Goal: Navigation & Orientation: Find specific page/section

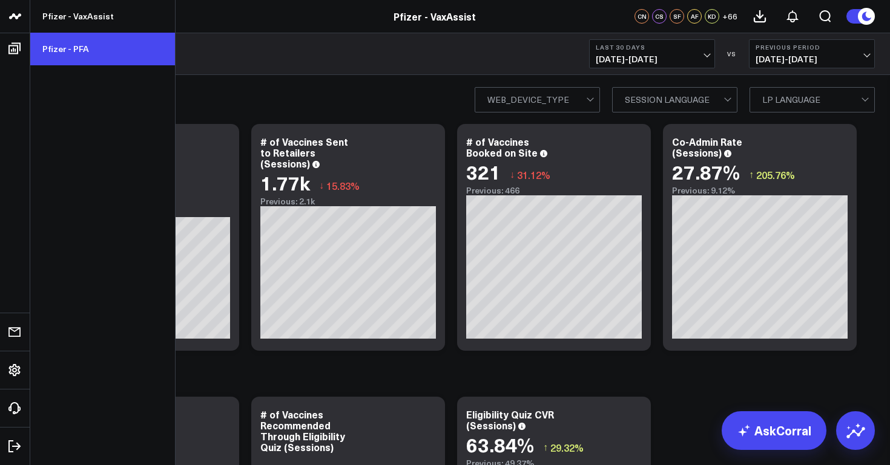
click at [64, 43] on link "Pfizer - PFA" at bounding box center [102, 49] width 145 height 33
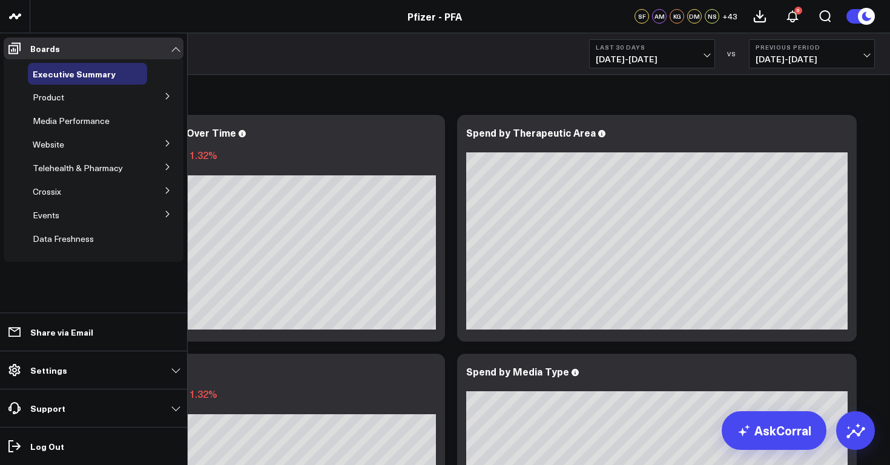
click at [169, 142] on icon at bounding box center [167, 143] width 7 height 7
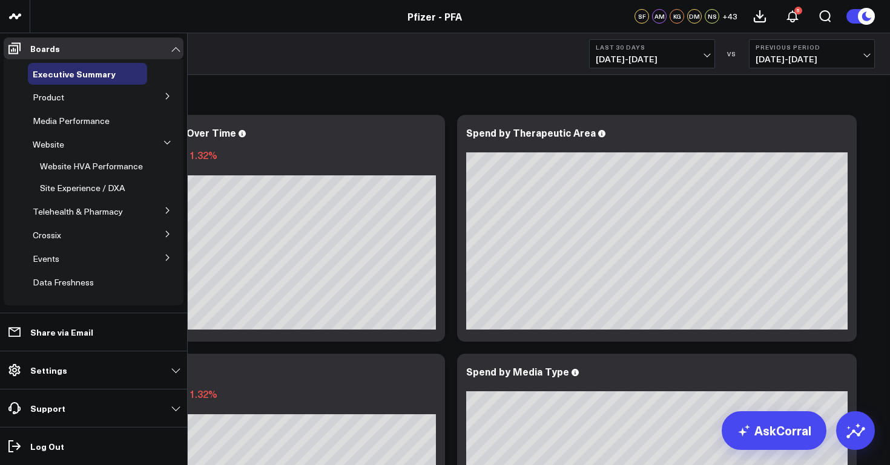
scroll to position [4, 0]
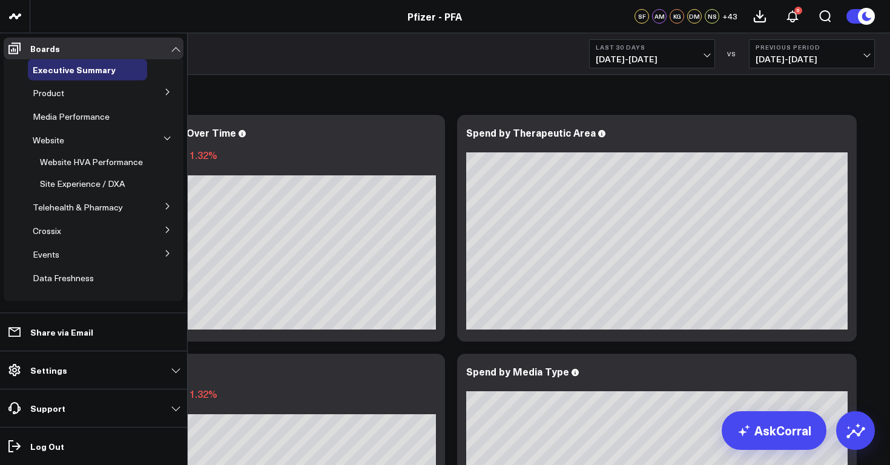
click at [164, 206] on icon at bounding box center [167, 206] width 7 height 7
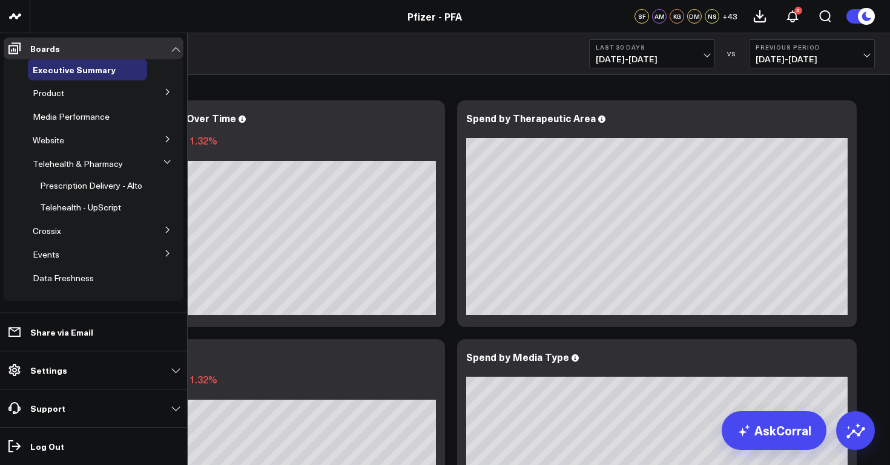
click at [164, 232] on icon at bounding box center [167, 229] width 7 height 7
click at [164, 250] on icon at bounding box center [167, 253] width 7 height 7
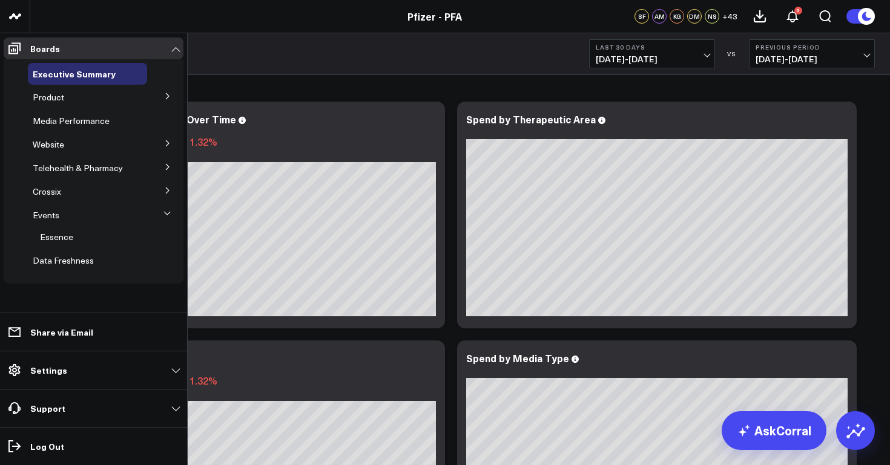
scroll to position [0, 0]
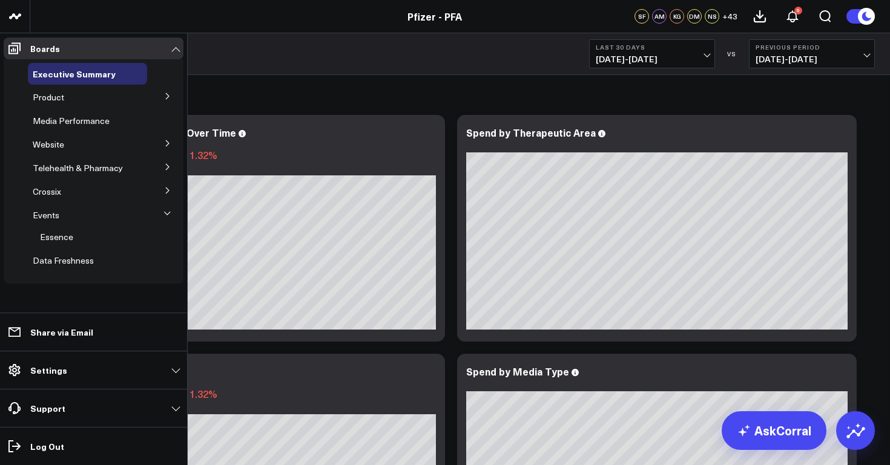
click at [169, 96] on icon at bounding box center [167, 96] width 7 height 7
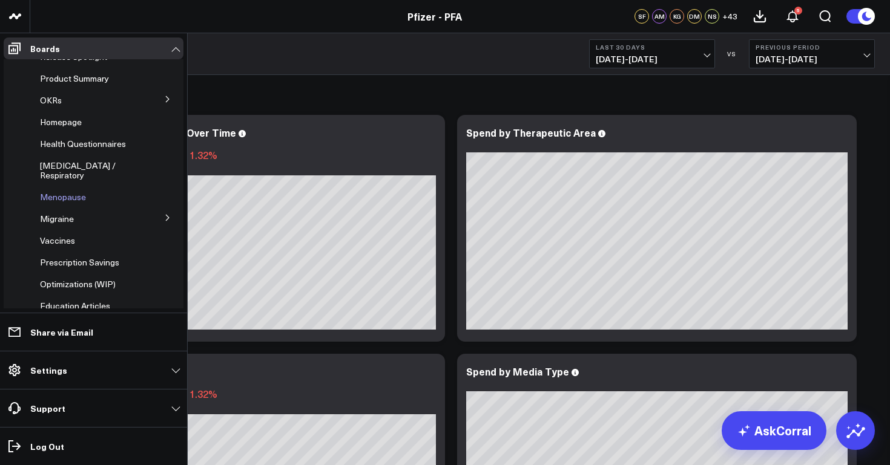
scroll to position [124, 0]
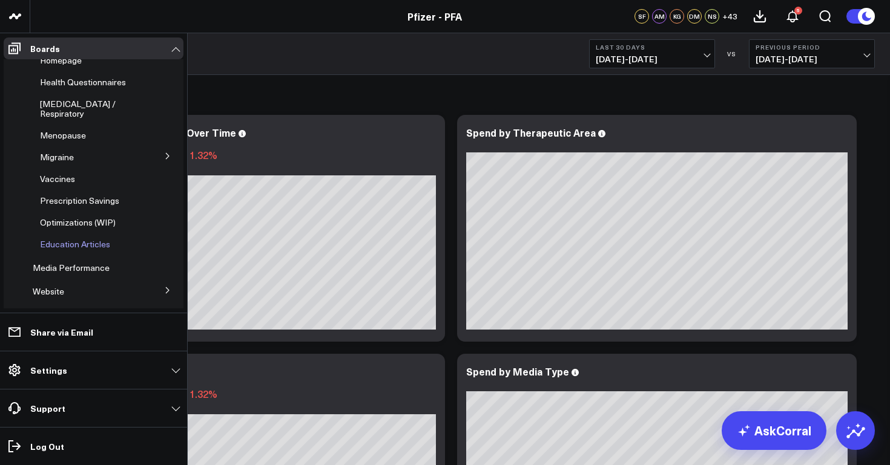
click at [99, 238] on span "Education Articles" at bounding box center [75, 243] width 70 height 11
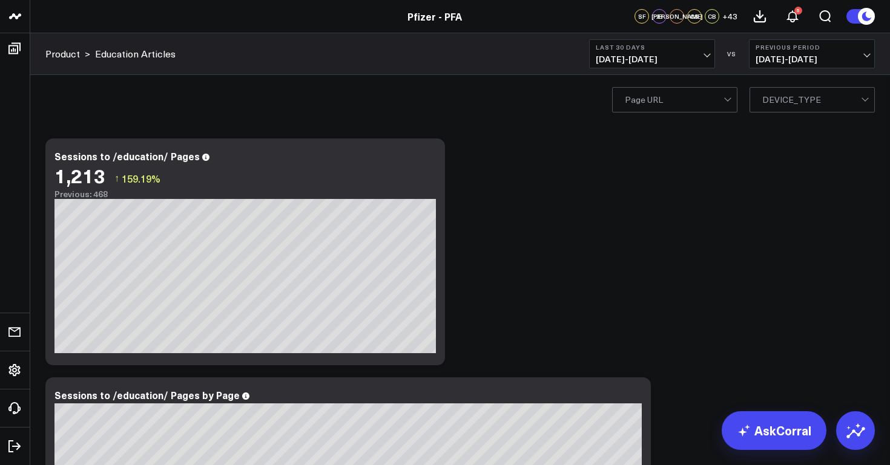
click at [704, 51] on button "Last 30 Days 07/18/25 - 08/16/25" at bounding box center [652, 53] width 126 height 29
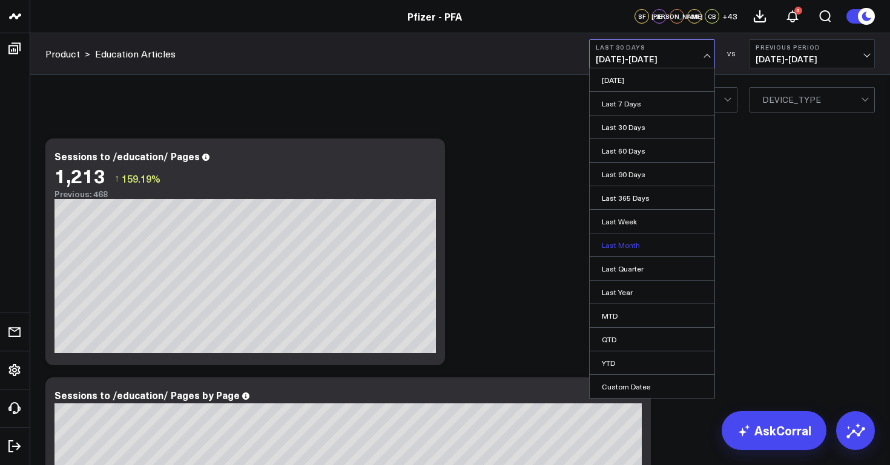
click at [637, 246] on link "Last Month" at bounding box center [651, 245] width 125 height 23
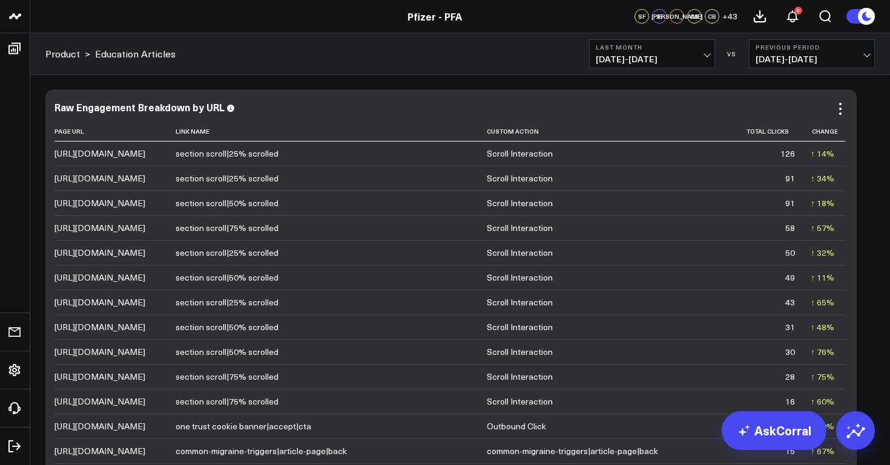
scroll to position [2403, 0]
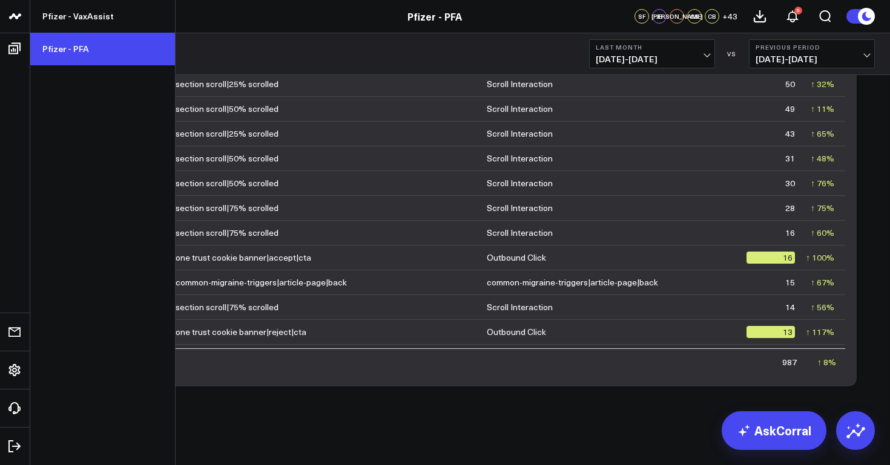
click at [73, 48] on link "Pfizer - PFA" at bounding box center [102, 49] width 145 height 33
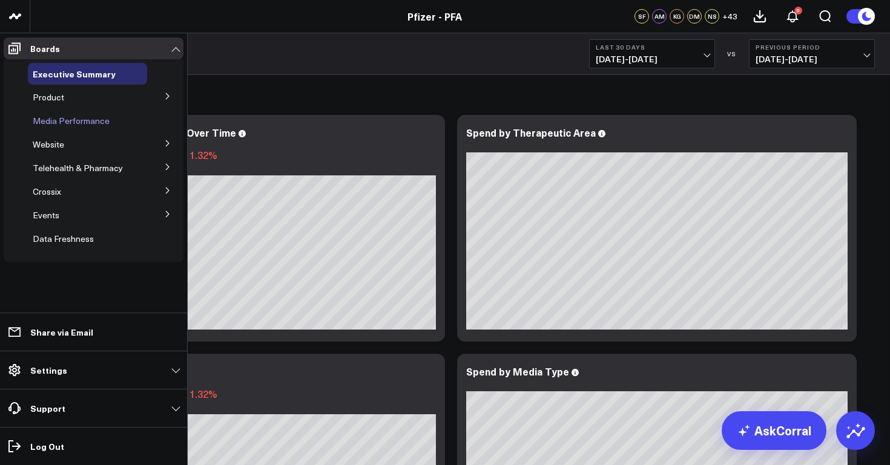
click at [104, 120] on span "Media Performance" at bounding box center [71, 120] width 77 height 11
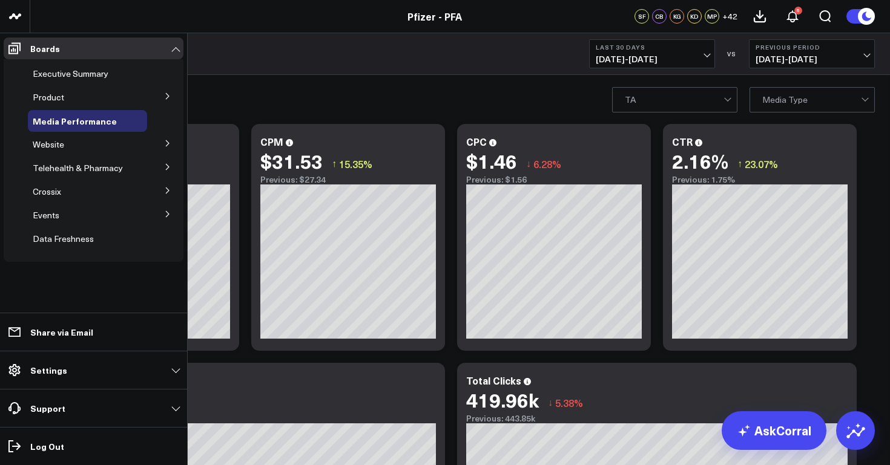
click at [167, 143] on icon at bounding box center [167, 143] width 7 height 7
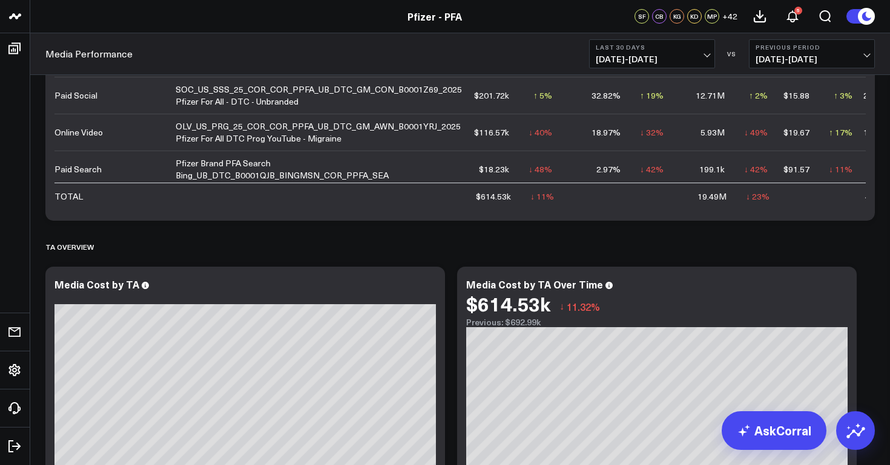
scroll to position [1265, 0]
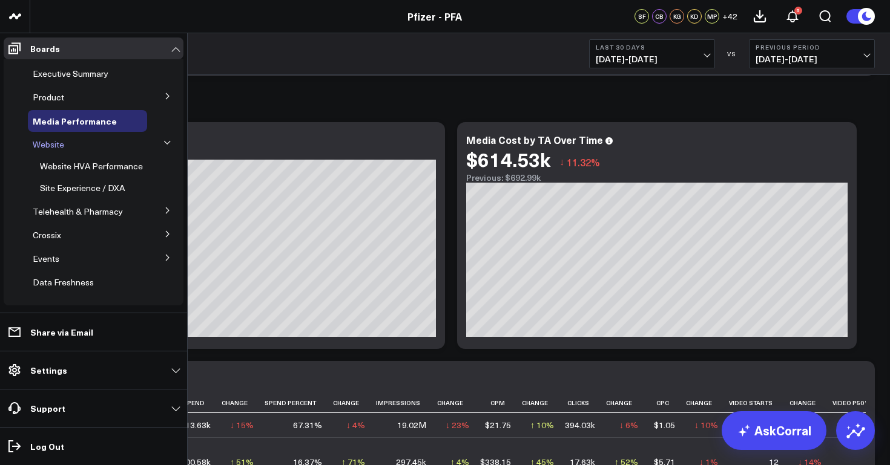
click at [51, 145] on span "Website" at bounding box center [48, 144] width 31 height 11
click at [67, 166] on span "Website HVA Performance" at bounding box center [91, 165] width 103 height 11
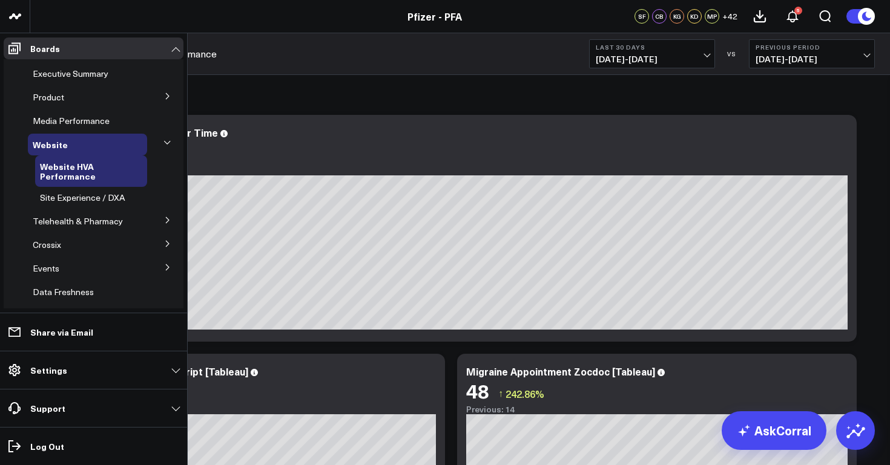
click at [163, 143] on icon at bounding box center [166, 142] width 7 height 7
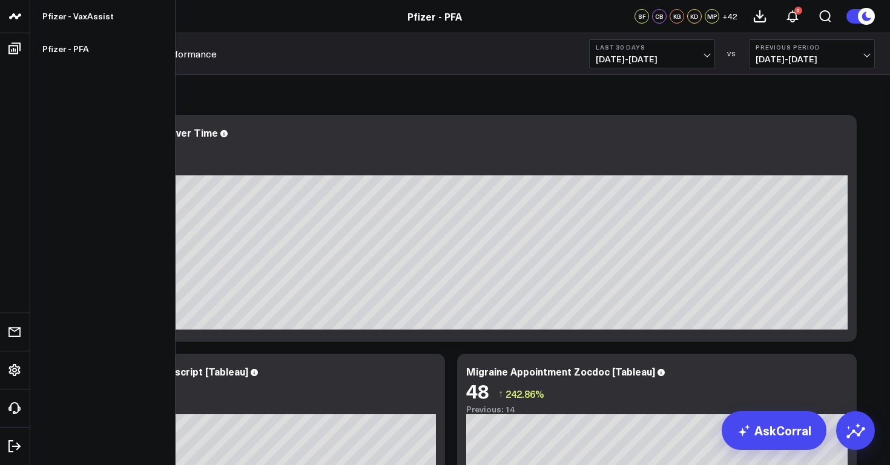
click at [13, 10] on icon at bounding box center [15, 16] width 15 height 15
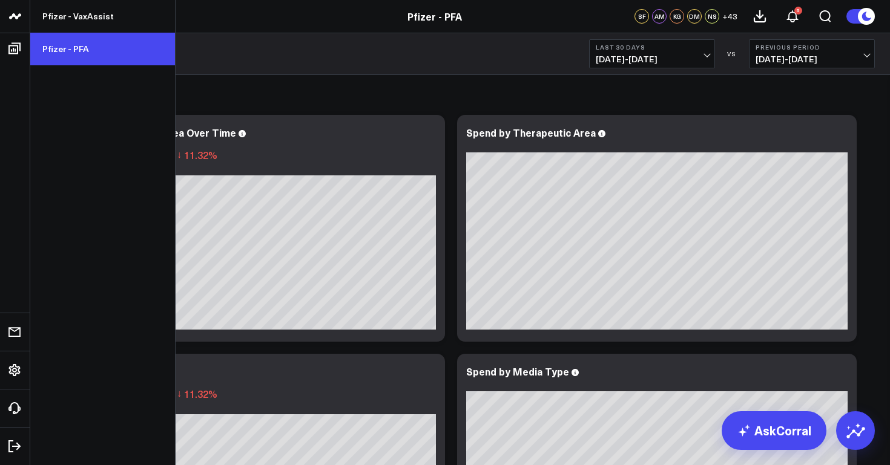
click at [55, 48] on link "Pfizer - PFA" at bounding box center [102, 49] width 145 height 33
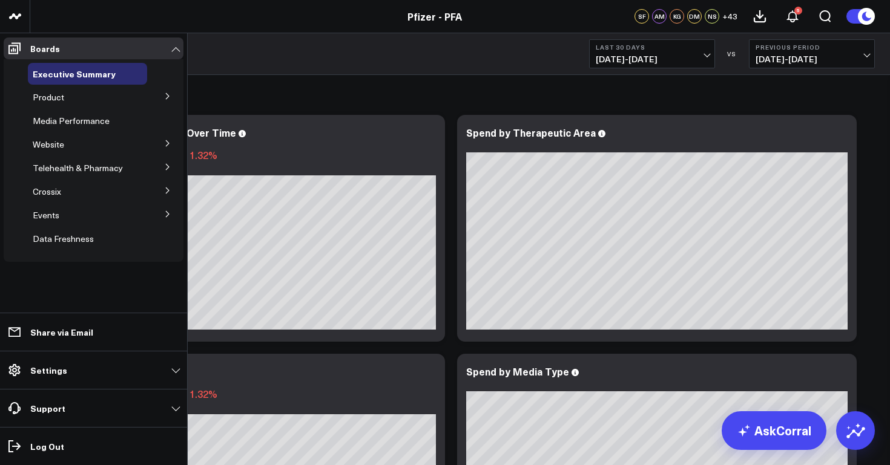
click at [169, 145] on icon at bounding box center [167, 143] width 7 height 7
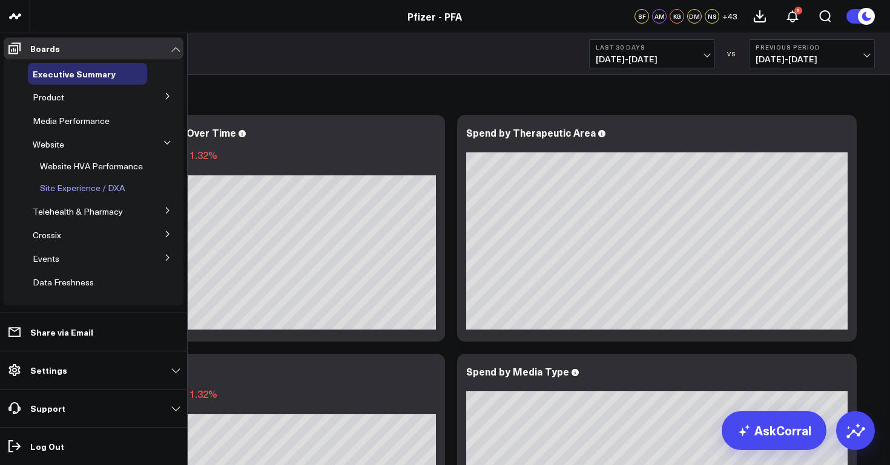
click at [105, 189] on span "Site Experience / DXA" at bounding box center [82, 187] width 85 height 11
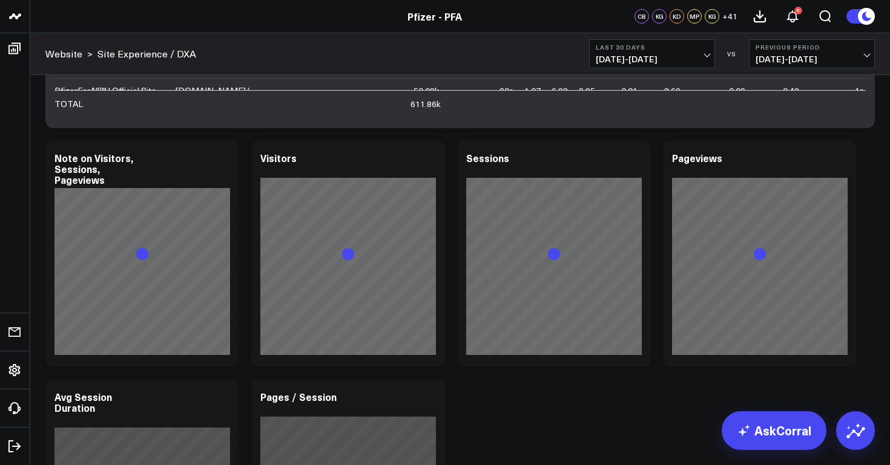
scroll to position [2027, 0]
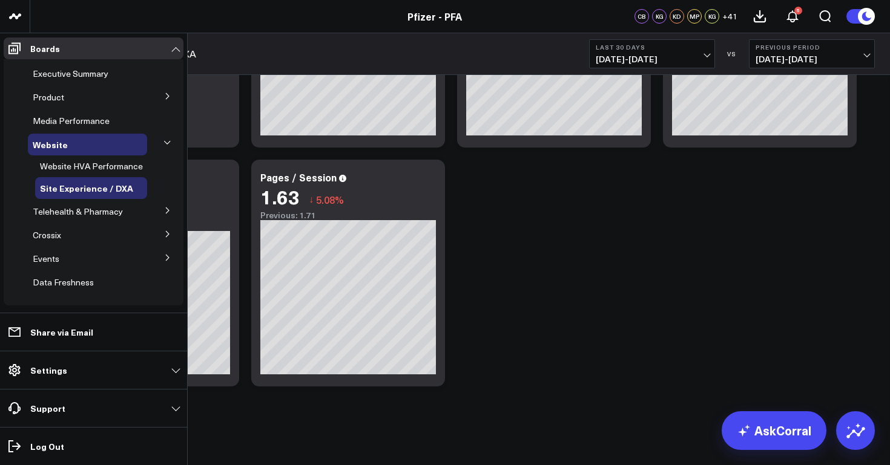
click at [164, 214] on icon at bounding box center [167, 210] width 7 height 7
click at [122, 232] on span "Prescription Delivery - Alto" at bounding box center [91, 233] width 102 height 11
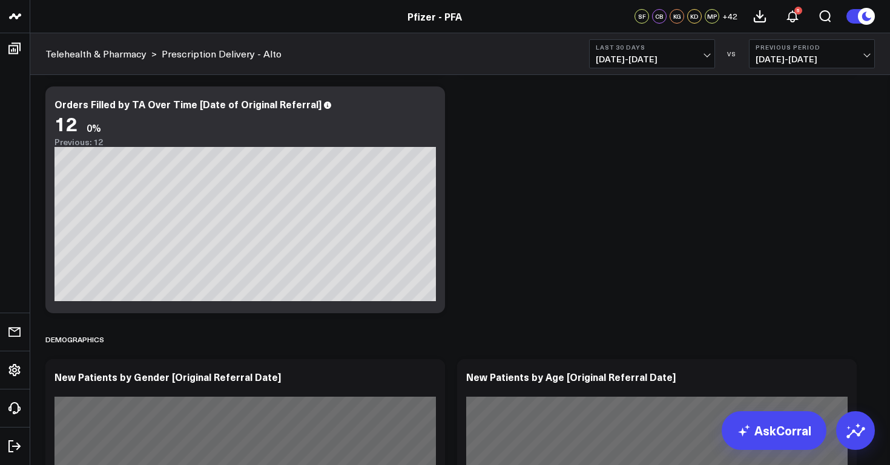
scroll to position [979, 0]
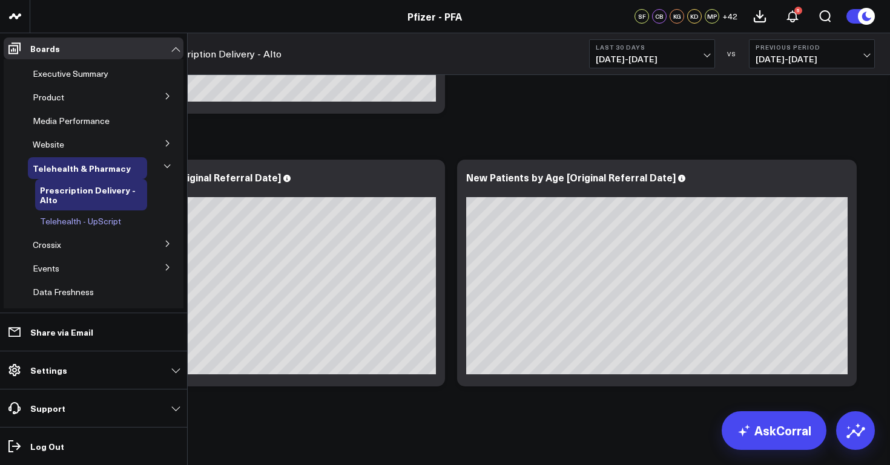
click at [102, 220] on span "Telehealth - UpScript" at bounding box center [80, 220] width 81 height 11
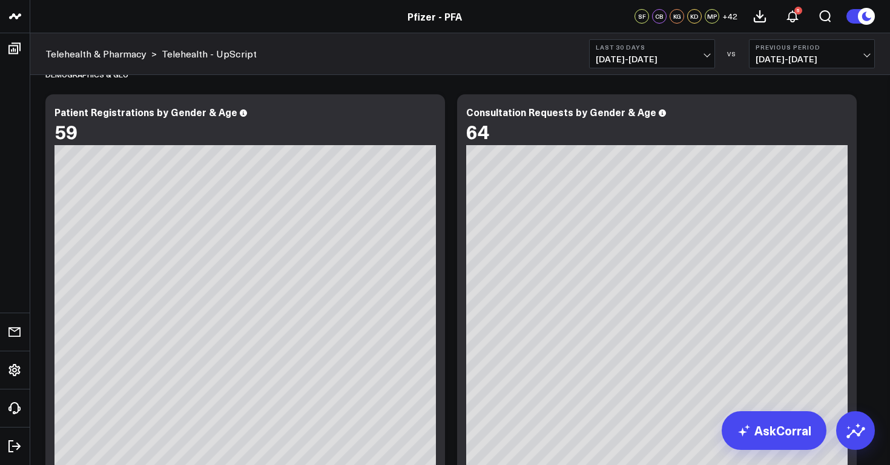
scroll to position [547, 0]
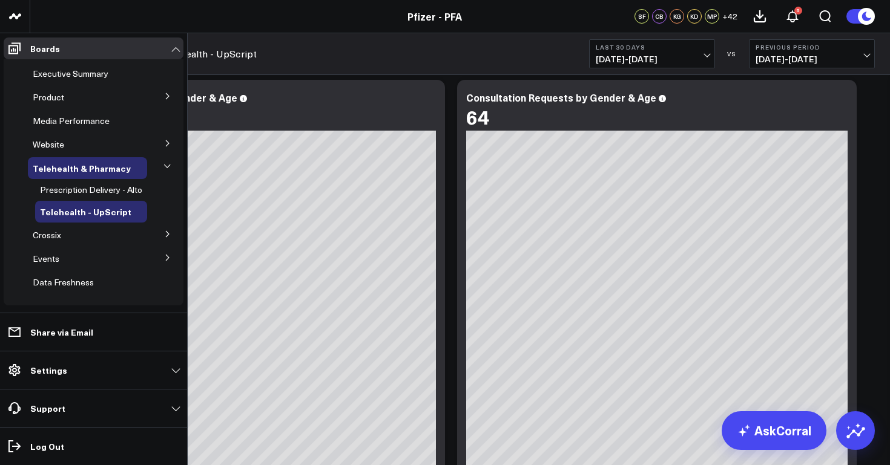
click at [164, 234] on icon at bounding box center [167, 234] width 7 height 7
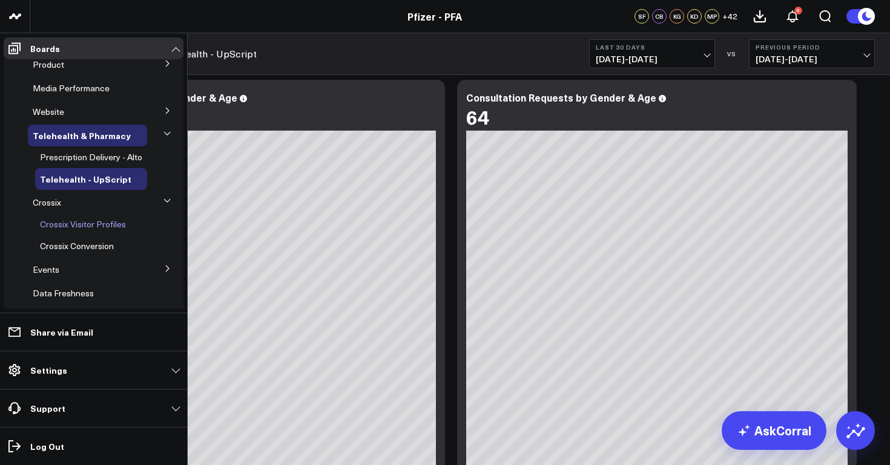
click at [108, 226] on span "Crossix Visitor Profiles" at bounding box center [83, 223] width 86 height 11
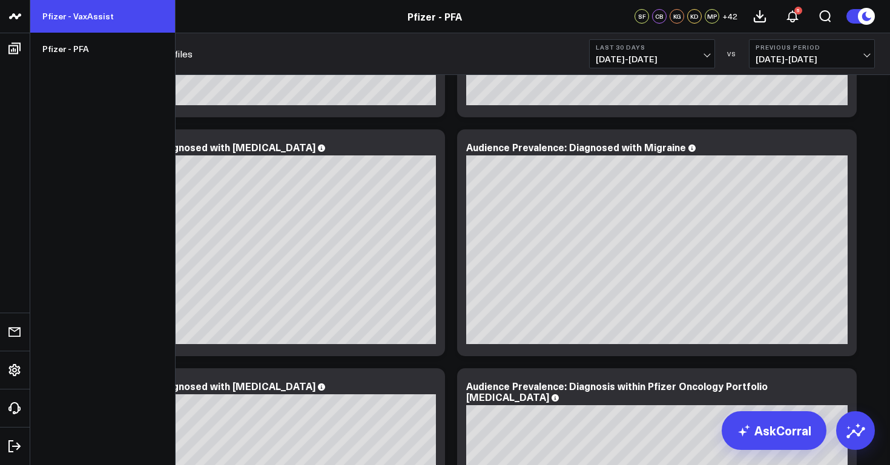
click at [63, 17] on link "Pfizer - VaxAssist" at bounding box center [102, 16] width 145 height 33
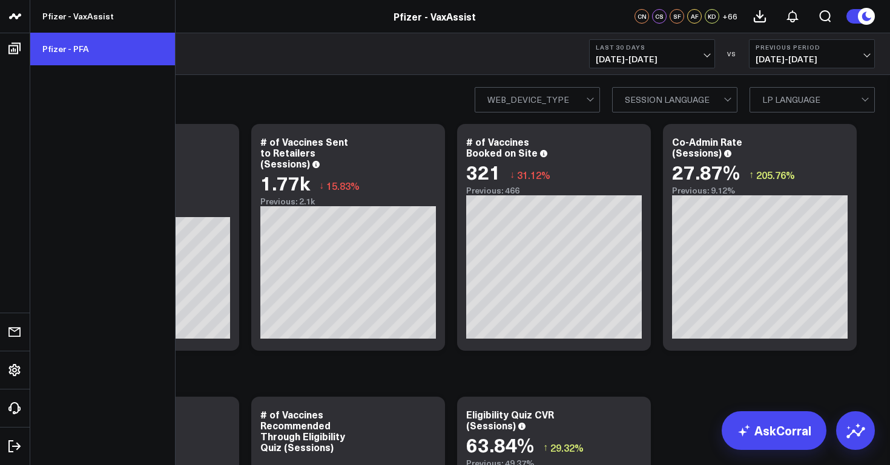
click at [53, 52] on link "Pfizer - PFA" at bounding box center [102, 49] width 145 height 33
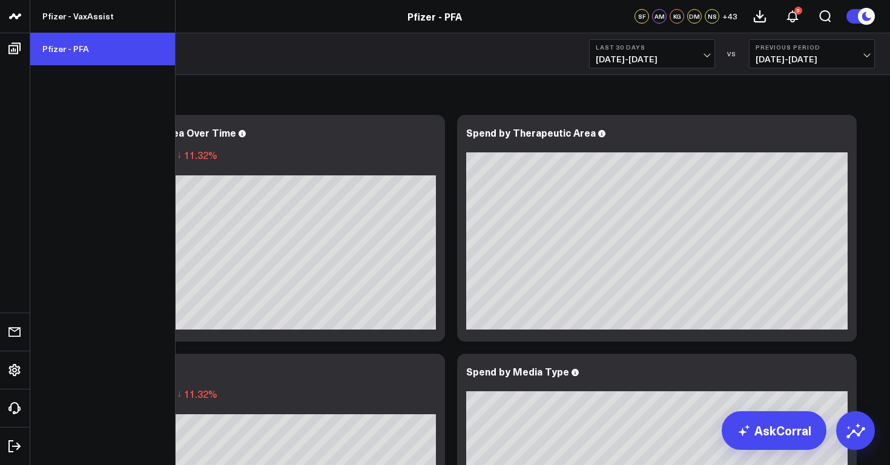
click at [46, 47] on link "Pfizer - PFA" at bounding box center [102, 49] width 145 height 33
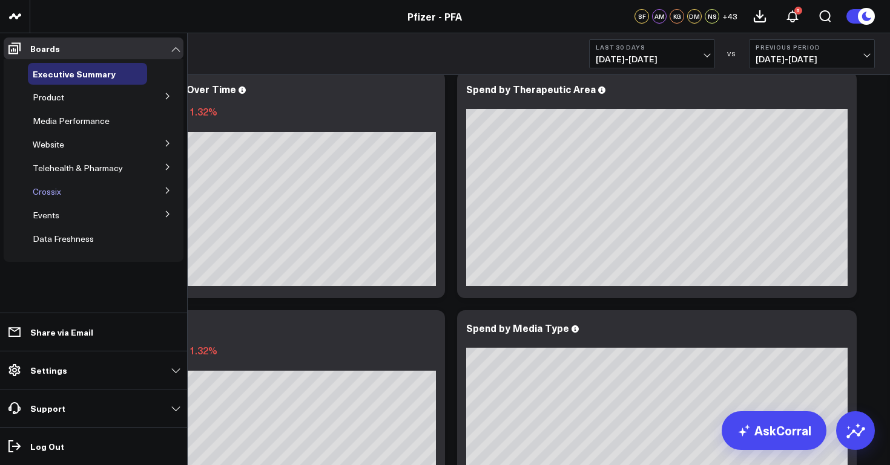
scroll to position [46, 0]
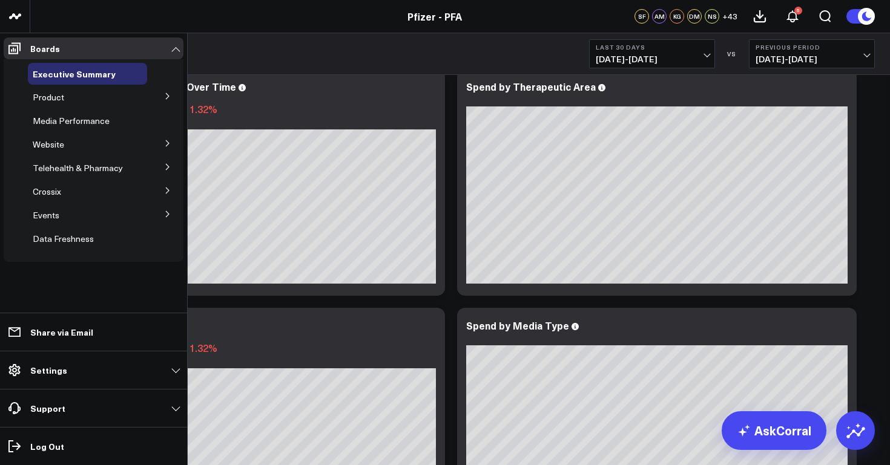
click at [168, 145] on icon at bounding box center [167, 143] width 7 height 7
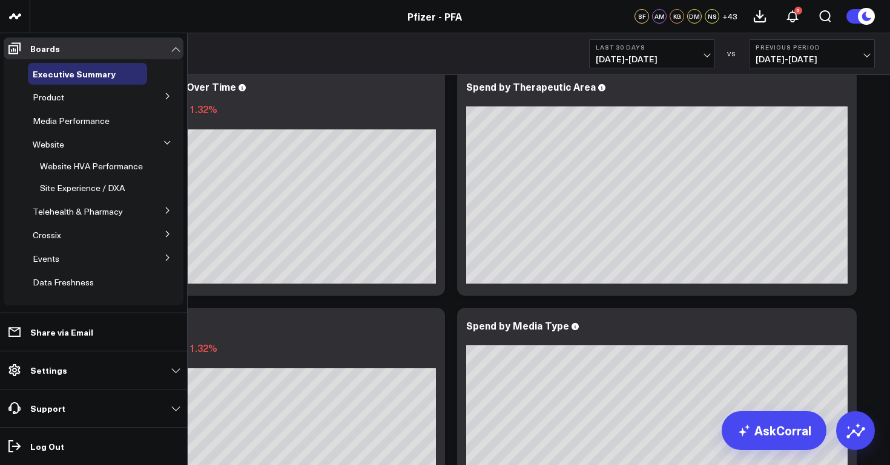
click at [164, 210] on icon at bounding box center [167, 210] width 7 height 7
click at [166, 234] on icon at bounding box center [167, 234] width 3 height 6
click at [116, 213] on span "Crossix Visitor Profiles" at bounding box center [83, 213] width 86 height 11
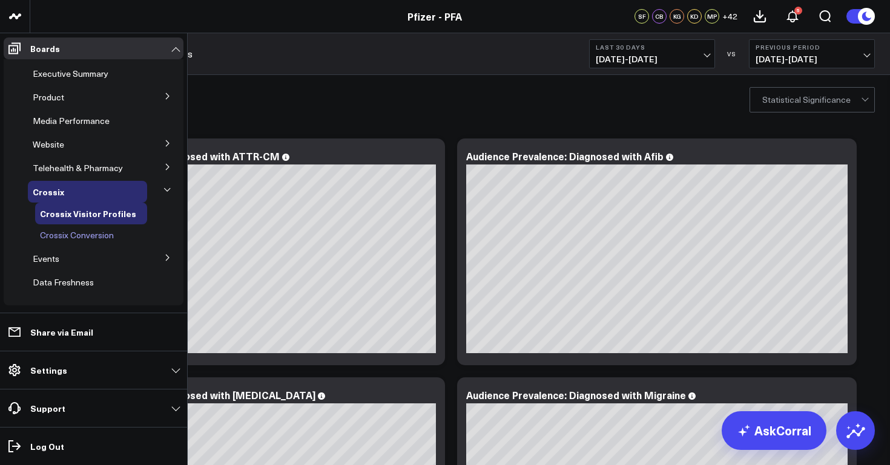
click at [84, 236] on span "Crossix Conversion" at bounding box center [77, 234] width 74 height 11
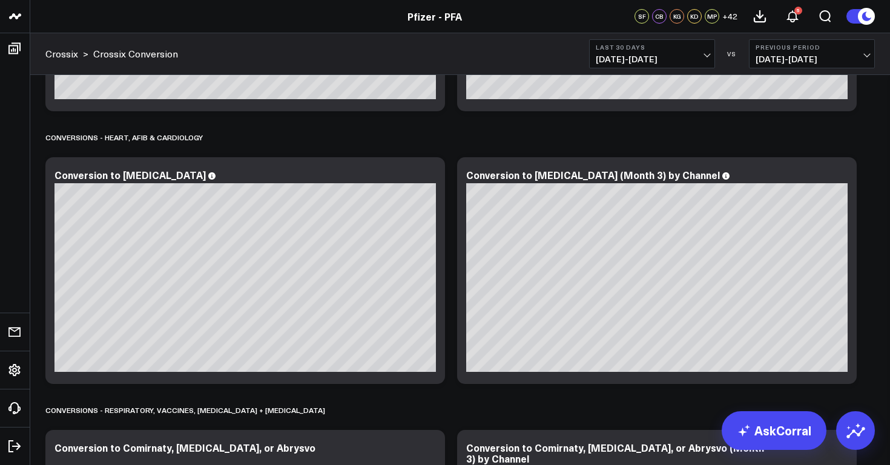
scroll to position [1027, 0]
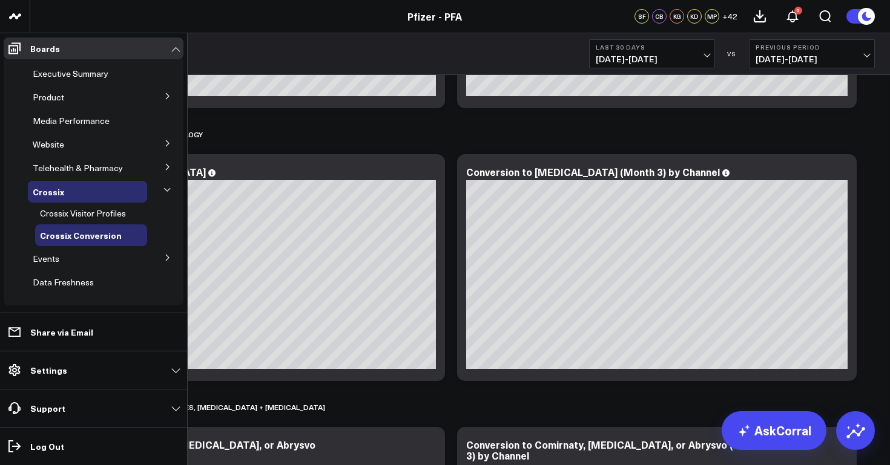
click at [164, 257] on icon at bounding box center [167, 257] width 7 height 7
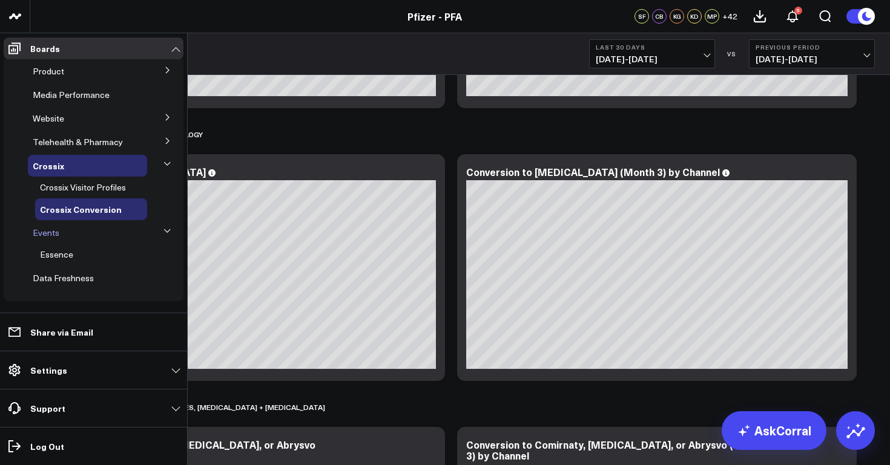
click at [53, 232] on span "Events" at bounding box center [46, 232] width 27 height 11
click at [59, 255] on span "Essence" at bounding box center [56, 254] width 33 height 11
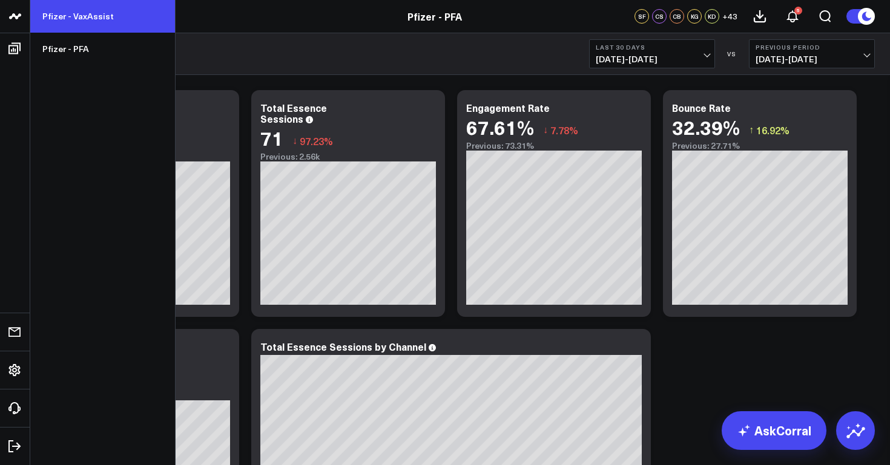
click at [77, 18] on link "Pfizer - VaxAssist" at bounding box center [102, 16] width 145 height 33
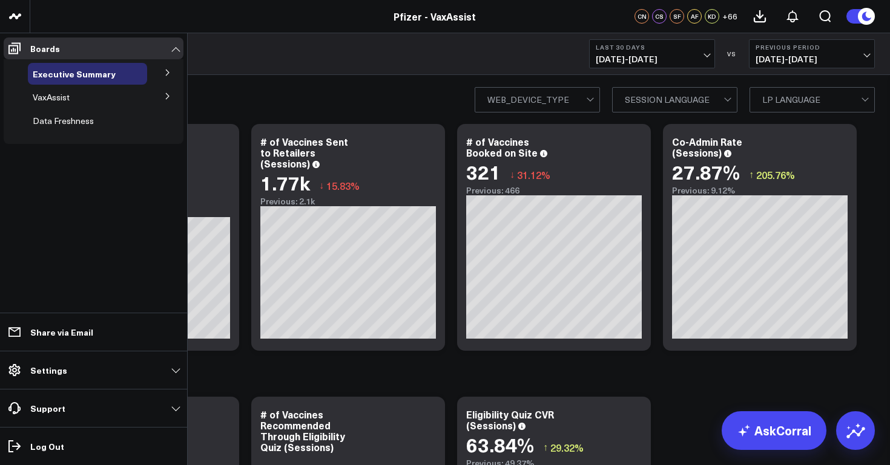
click at [168, 71] on icon at bounding box center [167, 72] width 7 height 7
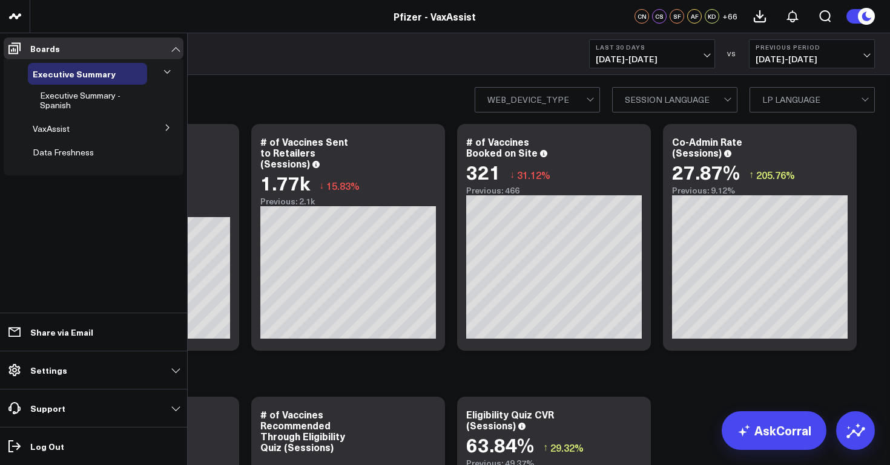
click at [168, 130] on icon at bounding box center [167, 127] width 7 height 7
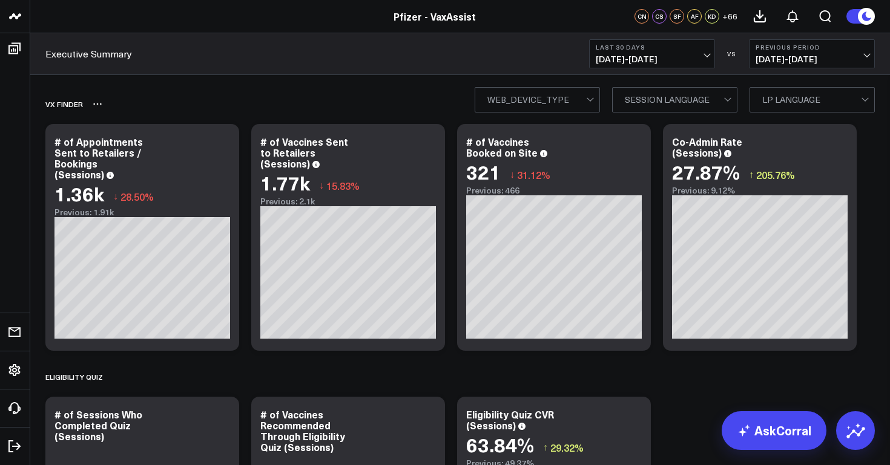
click at [263, 108] on div "Vx Finder" at bounding box center [390, 104] width 690 height 28
click at [335, 104] on div "Vx Finder" at bounding box center [390, 104] width 690 height 28
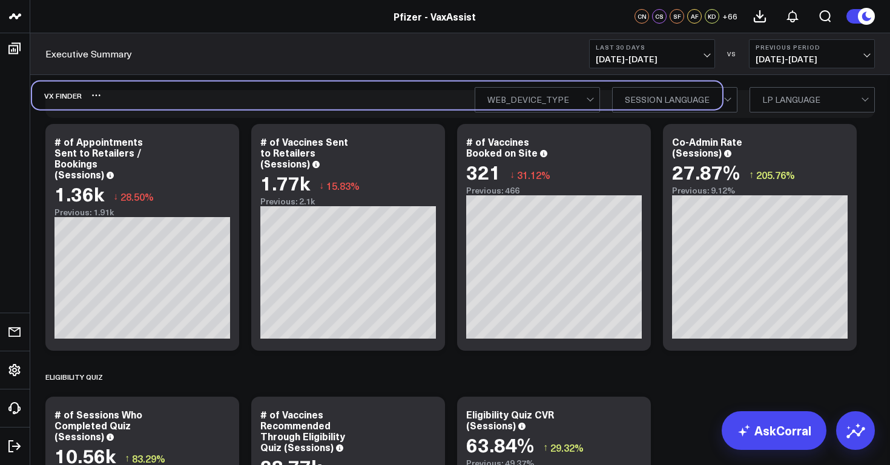
click at [321, 96] on div "Vx Finder" at bounding box center [377, 96] width 690 height 28
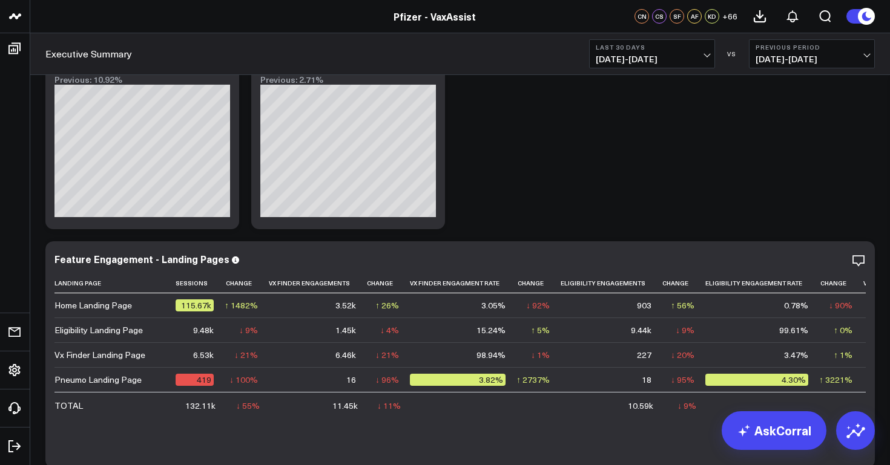
scroll to position [1360, 0]
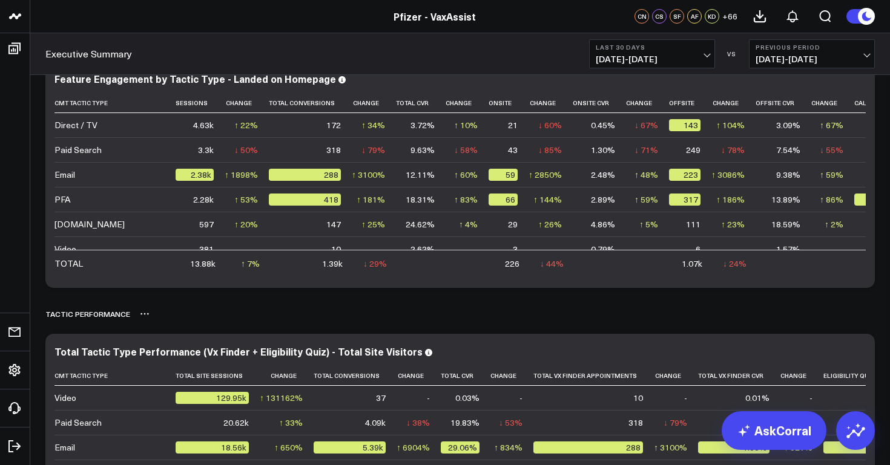
click at [460, 315] on div "Tactic Performance" at bounding box center [459, 314] width 829 height 28
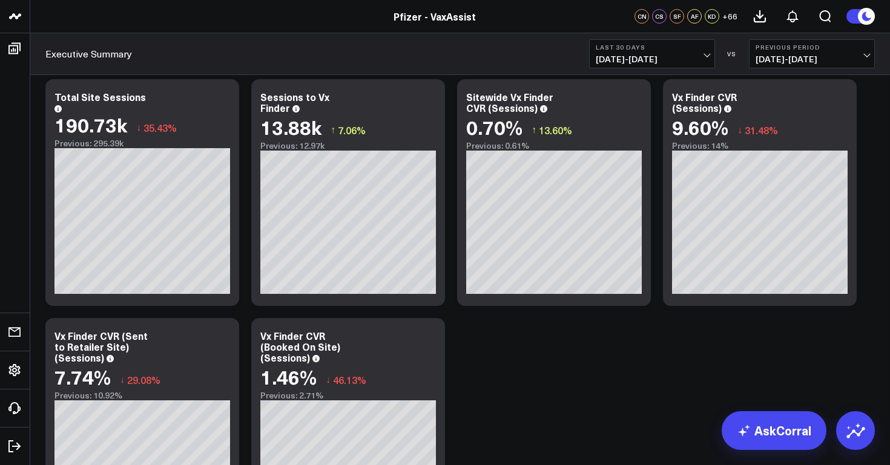
scroll to position [0, 0]
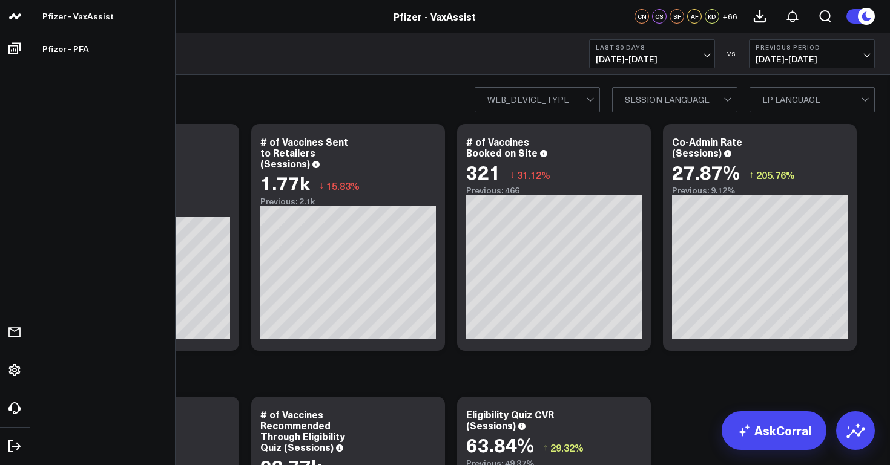
click at [13, 17] on icon at bounding box center [15, 16] width 15 height 15
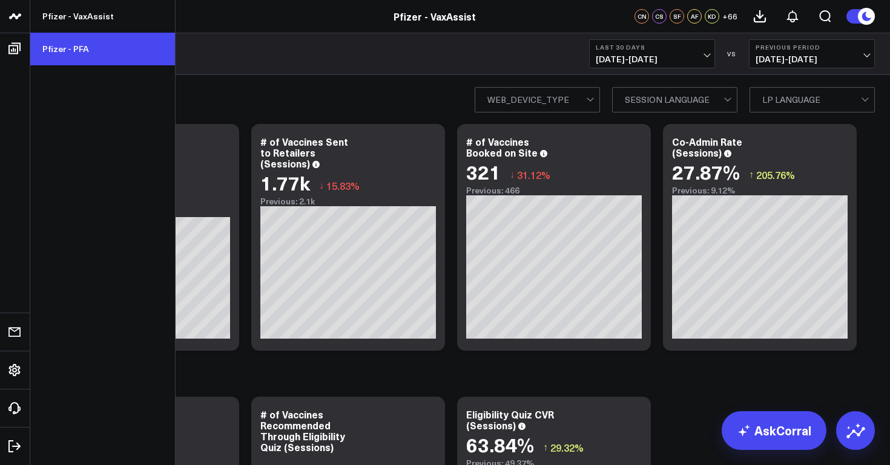
click at [80, 51] on link "Pfizer - PFA" at bounding box center [102, 49] width 145 height 33
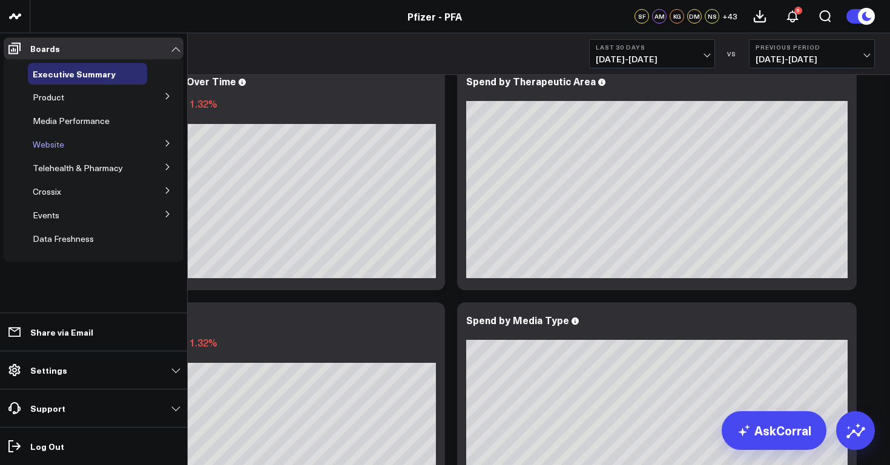
scroll to position [54, 0]
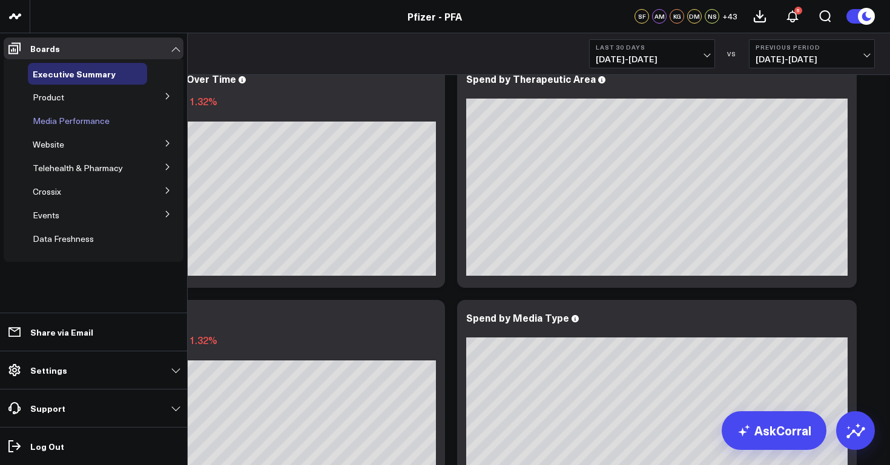
click at [82, 122] on span "Media Performance" at bounding box center [71, 120] width 77 height 11
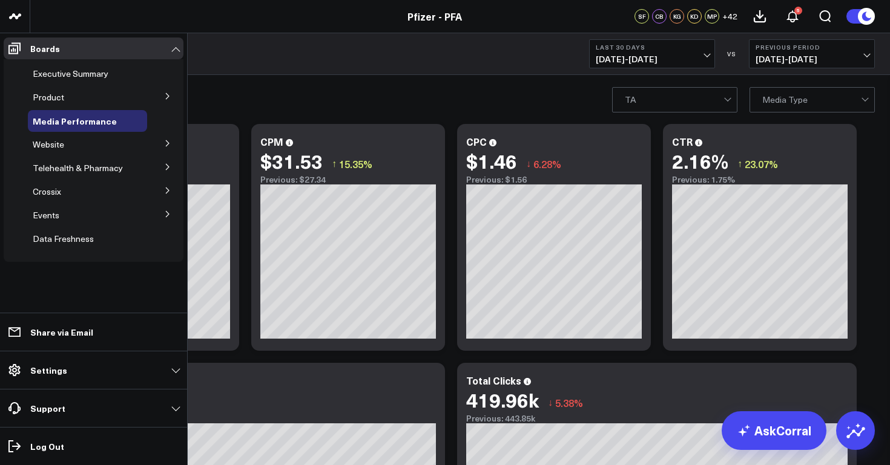
click at [168, 99] on icon at bounding box center [167, 96] width 7 height 7
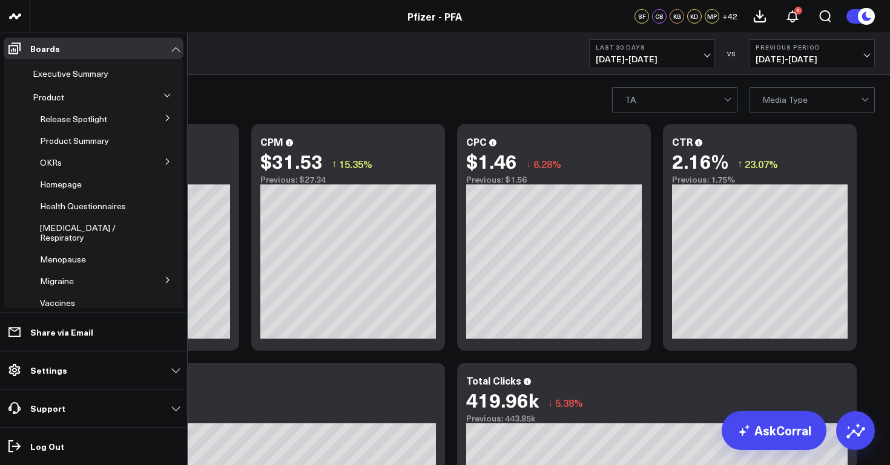
click at [164, 96] on icon at bounding box center [167, 95] width 6 height 3
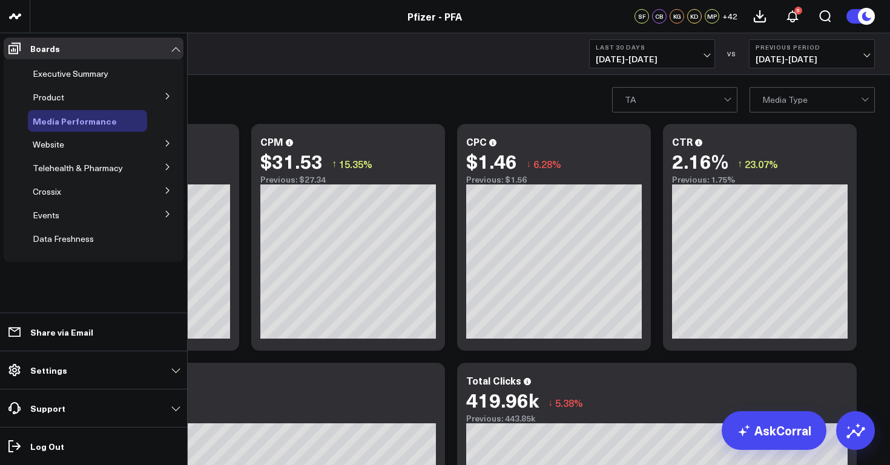
click at [69, 123] on span "Media Performance" at bounding box center [75, 121] width 84 height 12
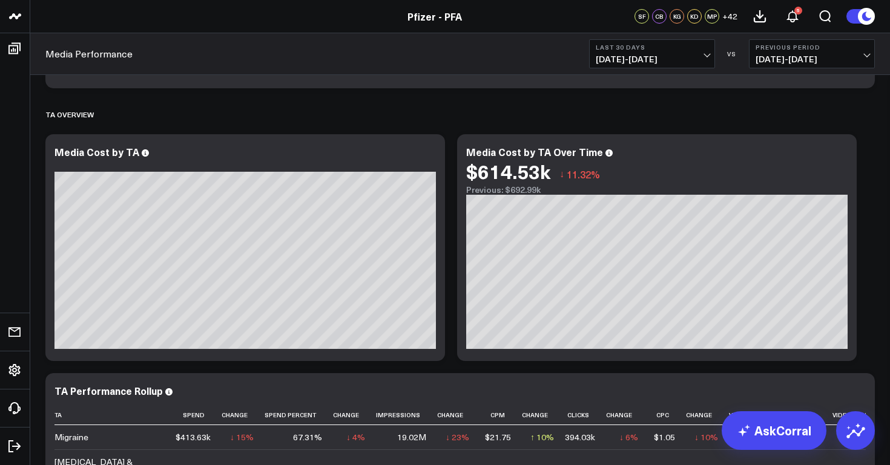
scroll to position [1261, 0]
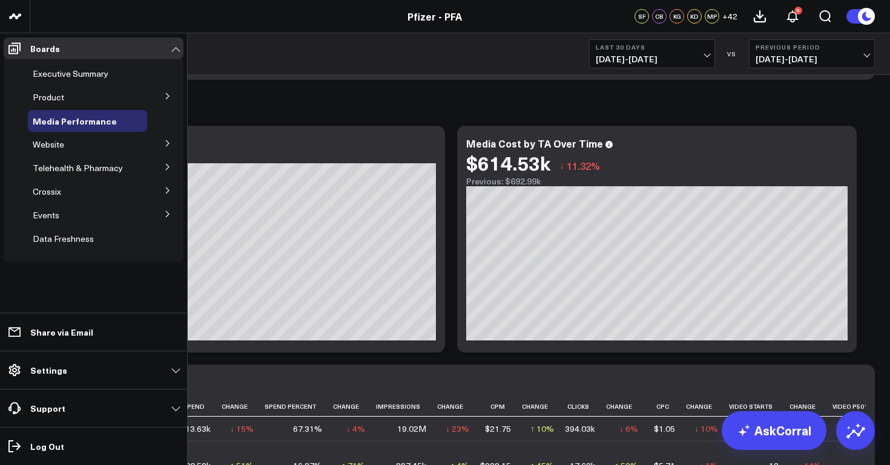
click at [166, 142] on icon at bounding box center [167, 143] width 3 height 6
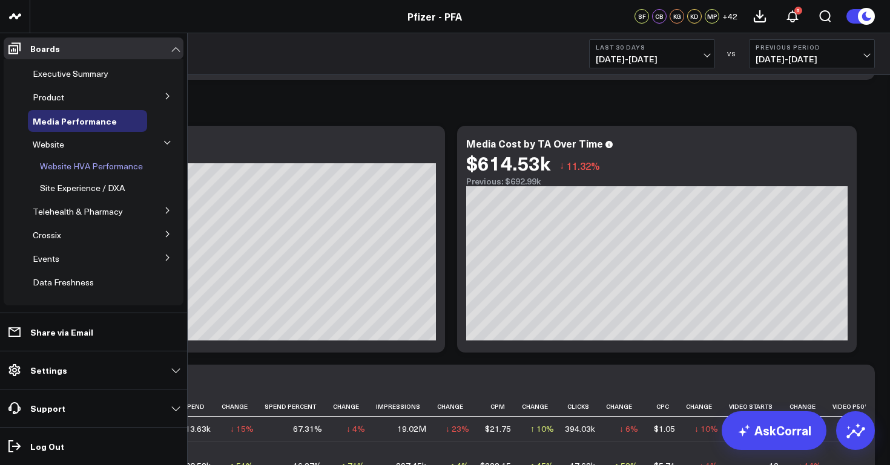
click at [67, 169] on span "Website HVA Performance" at bounding box center [91, 165] width 103 height 11
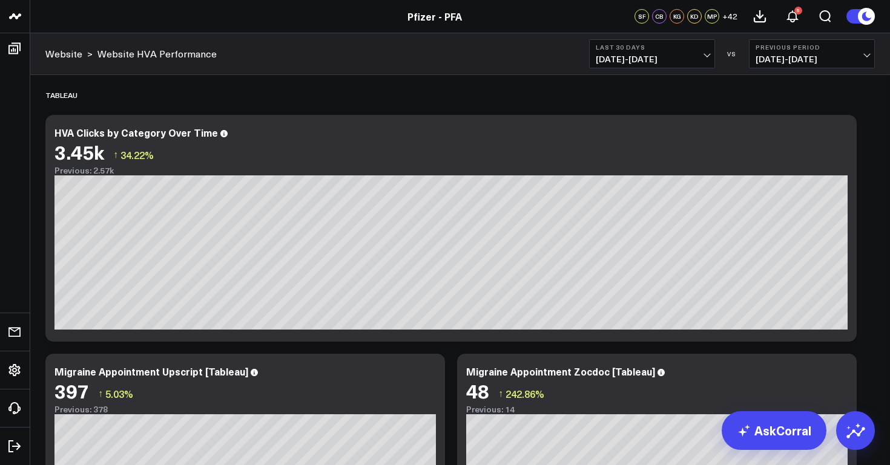
click at [700, 59] on span "07/18/25 - 08/16/25" at bounding box center [651, 59] width 113 height 10
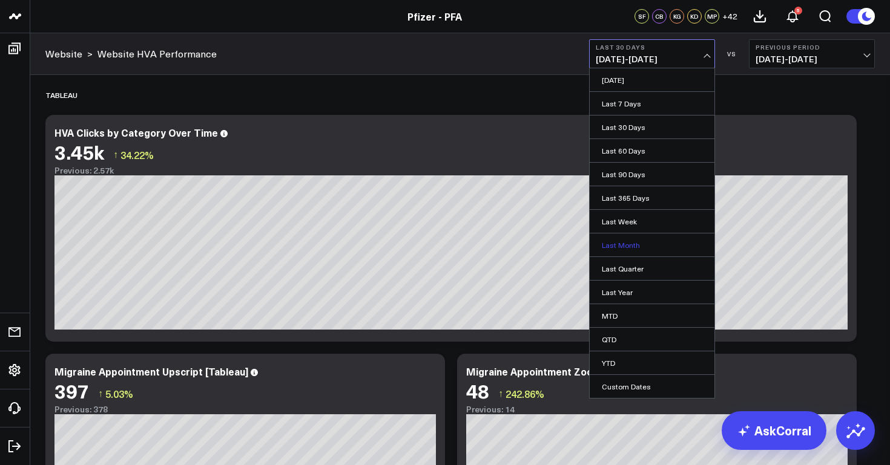
click at [621, 251] on link "Last Month" at bounding box center [651, 245] width 125 height 23
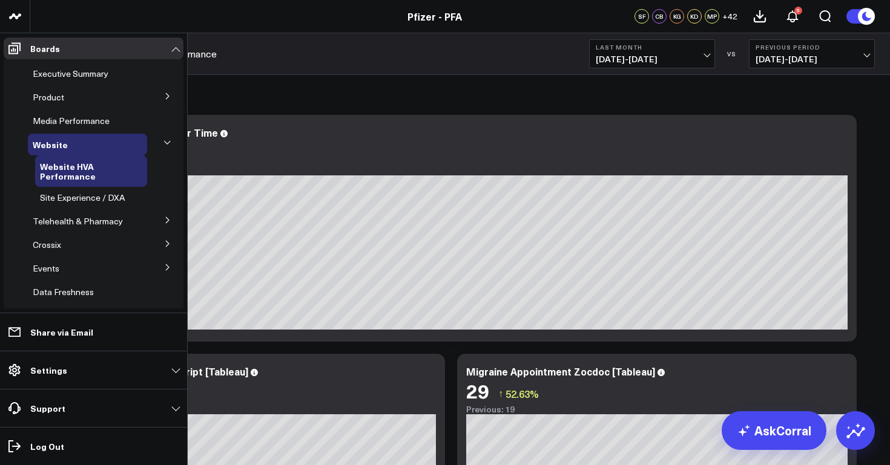
click at [163, 139] on icon at bounding box center [166, 142] width 7 height 7
click at [76, 198] on span "Site Experience / DXA" at bounding box center [82, 197] width 85 height 11
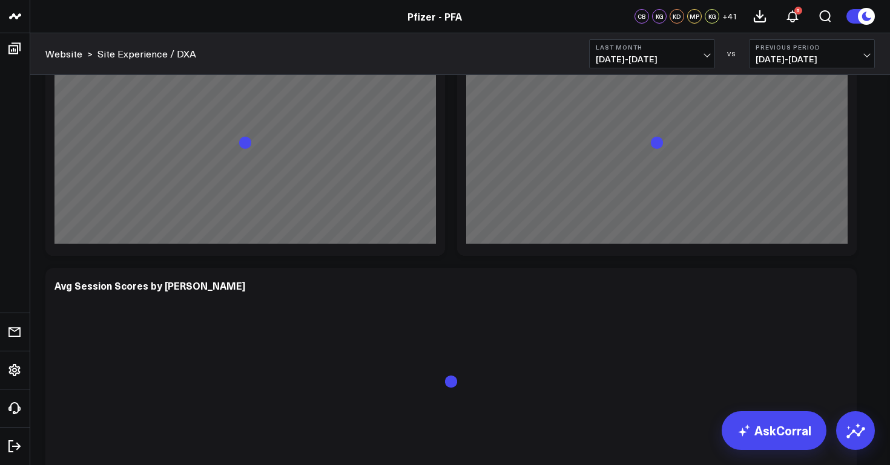
scroll to position [1136, 0]
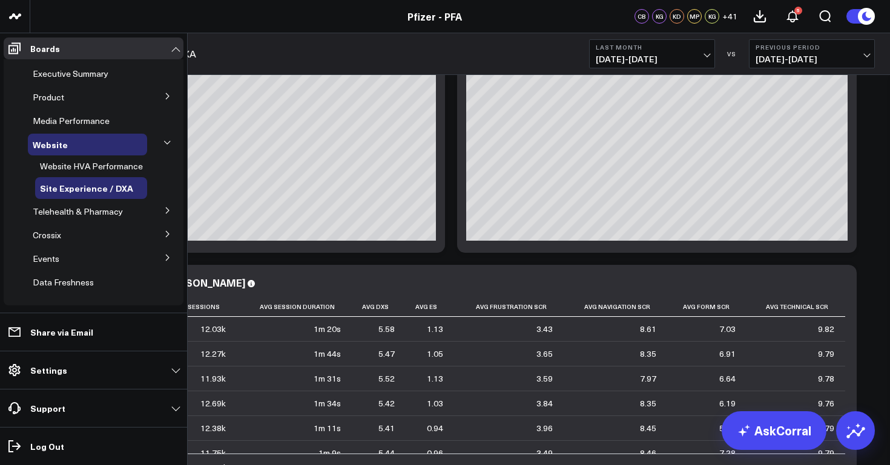
click at [164, 209] on icon at bounding box center [167, 210] width 7 height 7
click at [115, 234] on span "Prescription Delivery - Alto" at bounding box center [91, 233] width 102 height 11
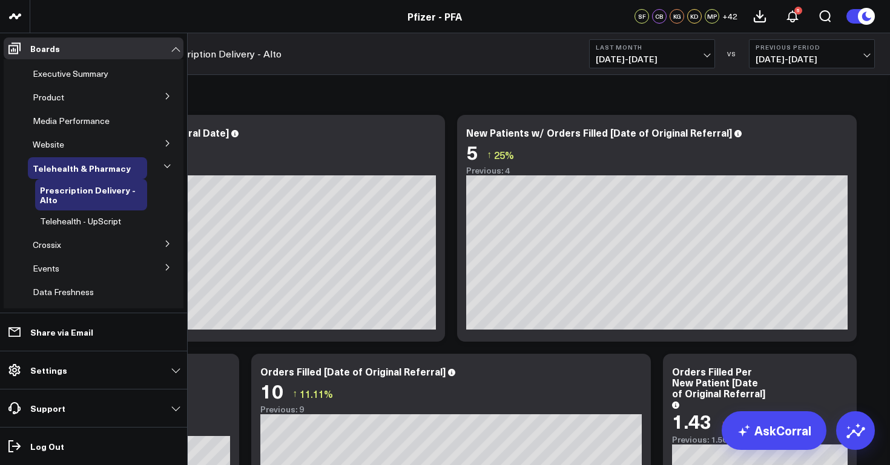
click at [164, 144] on icon at bounding box center [167, 143] width 7 height 7
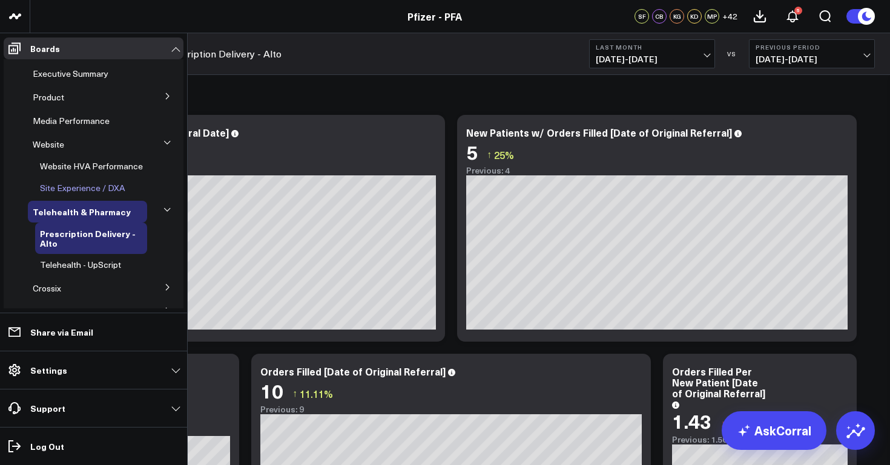
click at [88, 186] on span "Site Experience / DXA" at bounding box center [82, 187] width 85 height 11
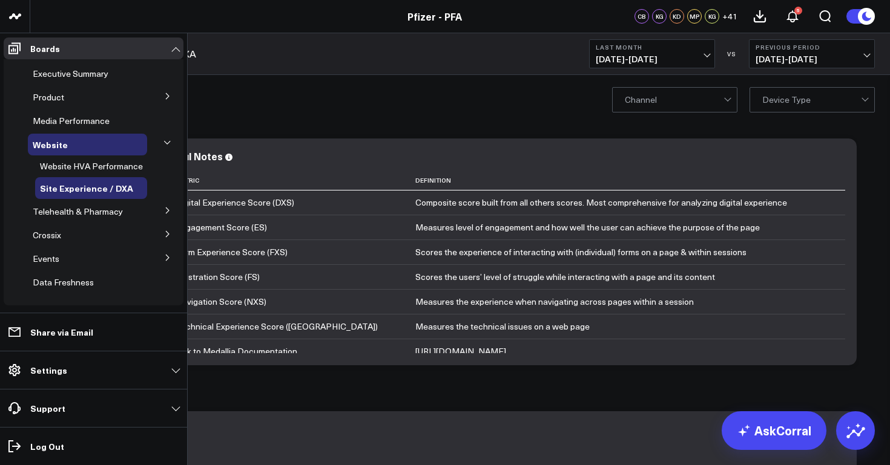
click at [165, 210] on icon at bounding box center [167, 210] width 7 height 7
click at [68, 235] on span "Prescription Delivery - Alto" at bounding box center [91, 233] width 102 height 11
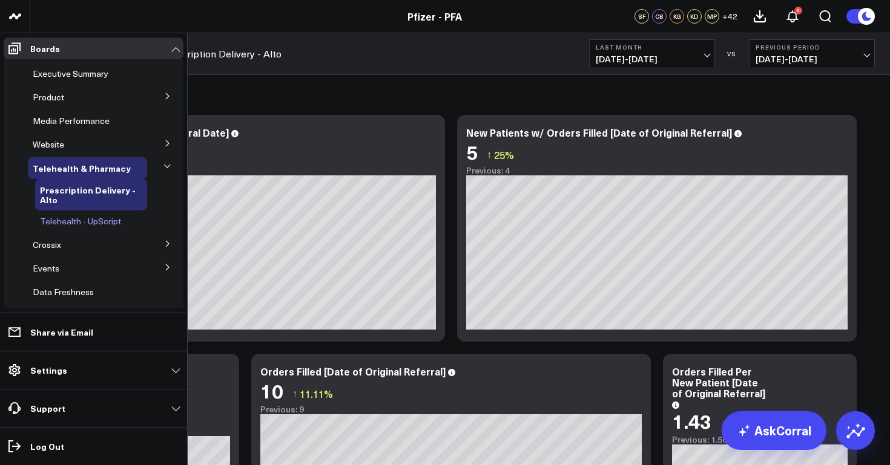
scroll to position [14, 0]
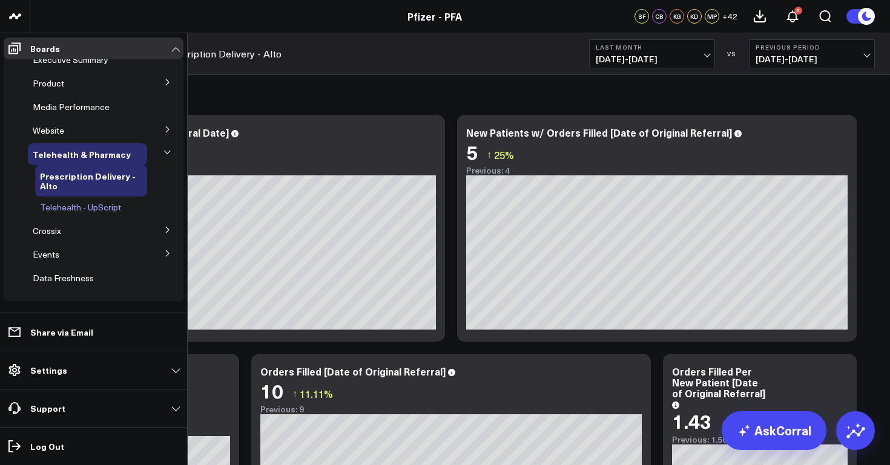
click at [80, 208] on span "Telehealth - UpScript" at bounding box center [80, 207] width 81 height 11
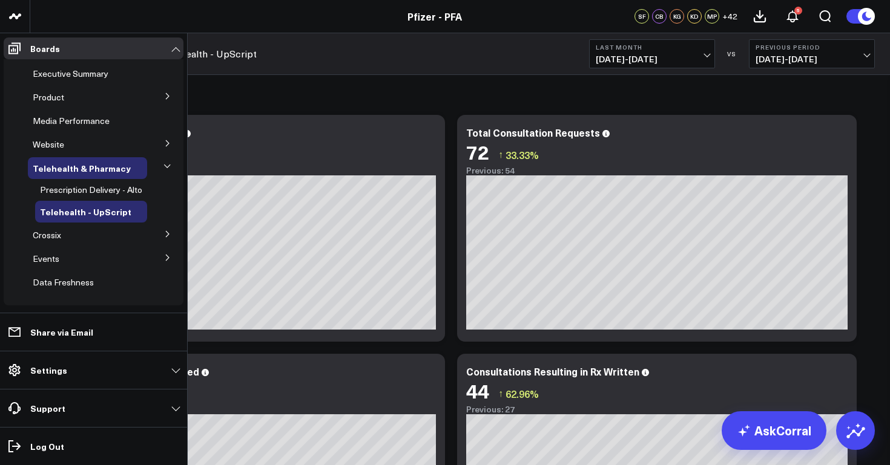
click at [164, 235] on icon at bounding box center [167, 234] width 7 height 7
click at [106, 257] on span "Crossix Visitor Profiles" at bounding box center [83, 256] width 86 height 11
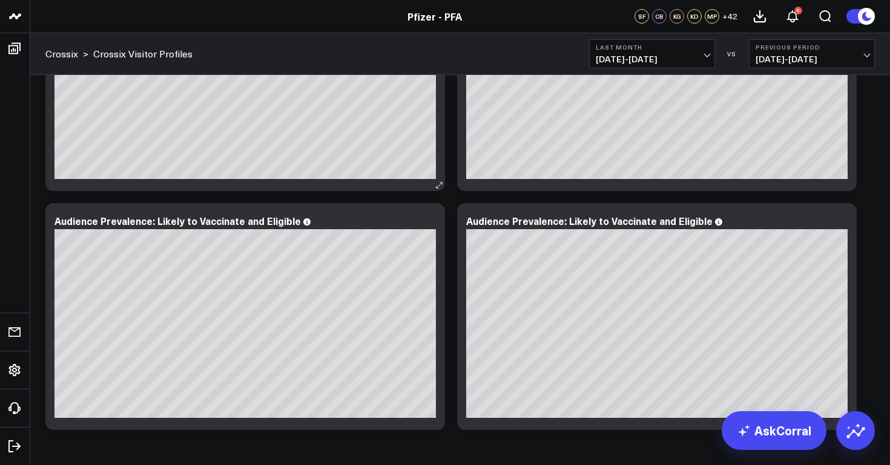
scroll to position [696, 0]
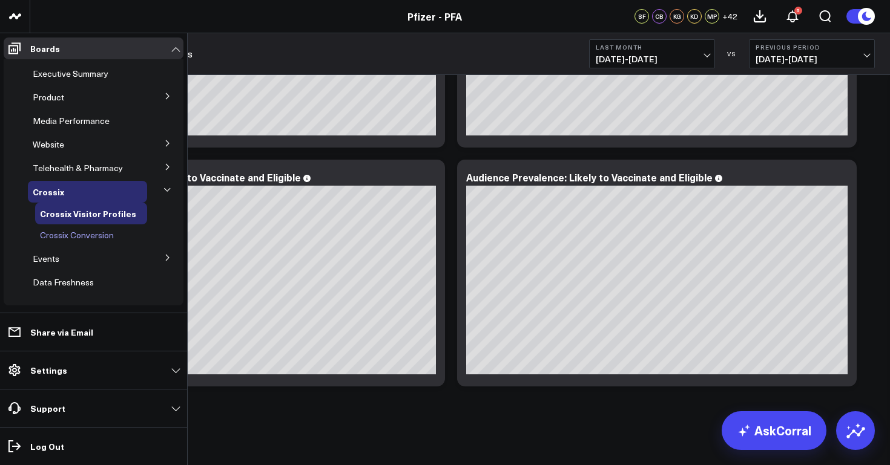
click at [83, 238] on span "Crossix Conversion" at bounding box center [77, 234] width 74 height 11
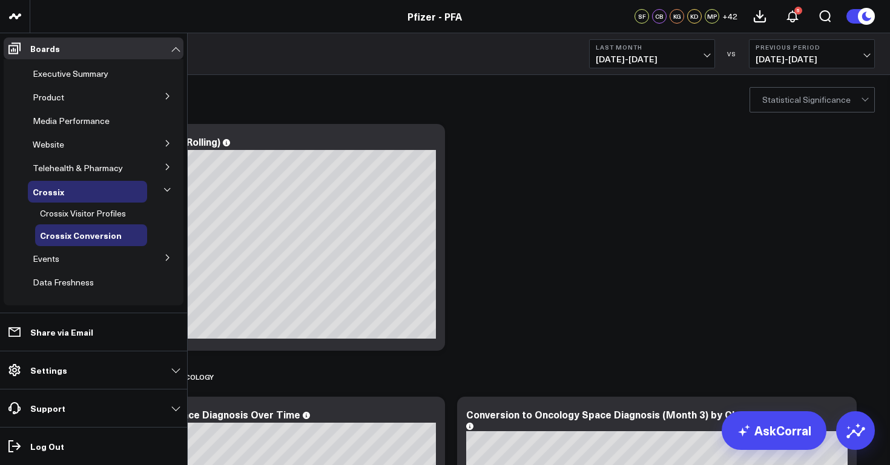
click at [164, 257] on icon at bounding box center [167, 257] width 7 height 7
click at [37, 260] on span "Events" at bounding box center [46, 258] width 27 height 11
click at [56, 277] on span "Essence" at bounding box center [56, 280] width 33 height 11
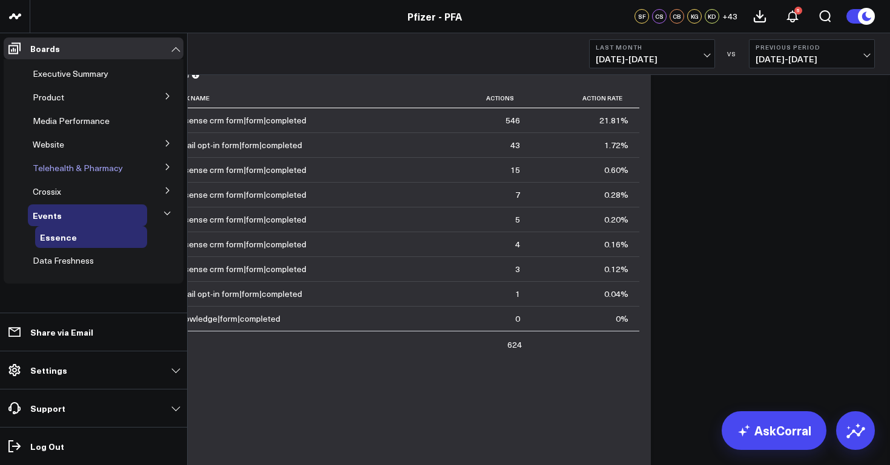
scroll to position [1000, 0]
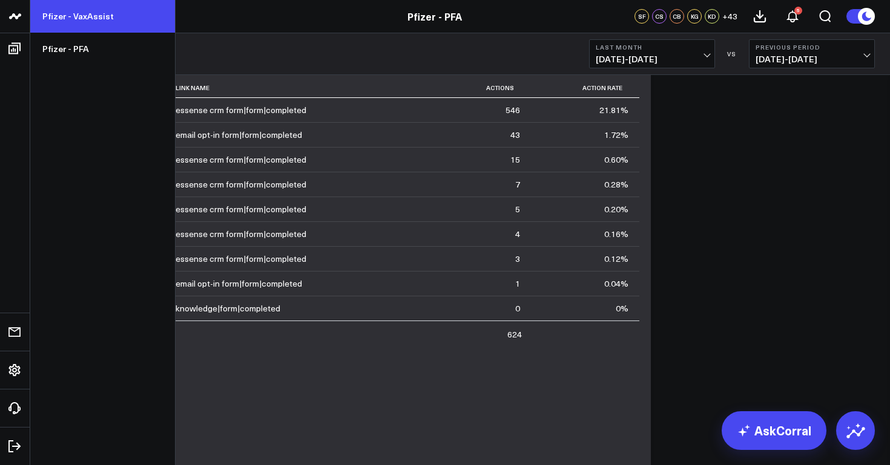
click at [80, 17] on link "Pfizer - VaxAssist" at bounding box center [102, 16] width 145 height 33
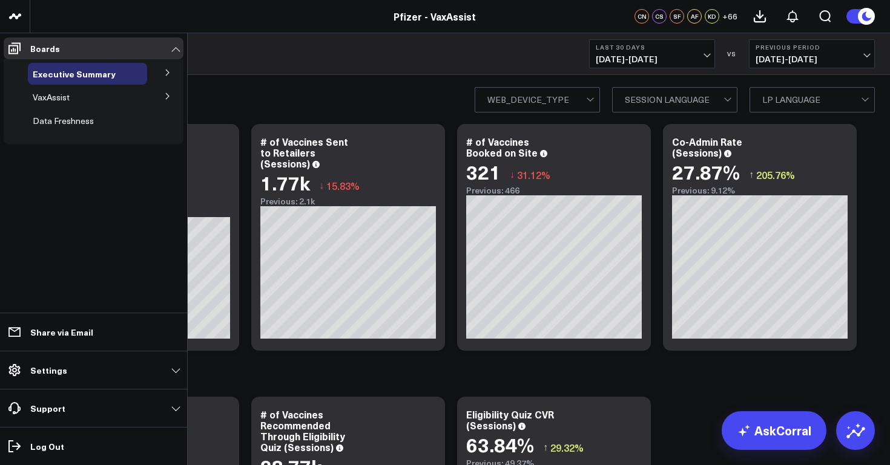
click at [168, 95] on icon at bounding box center [167, 96] width 7 height 7
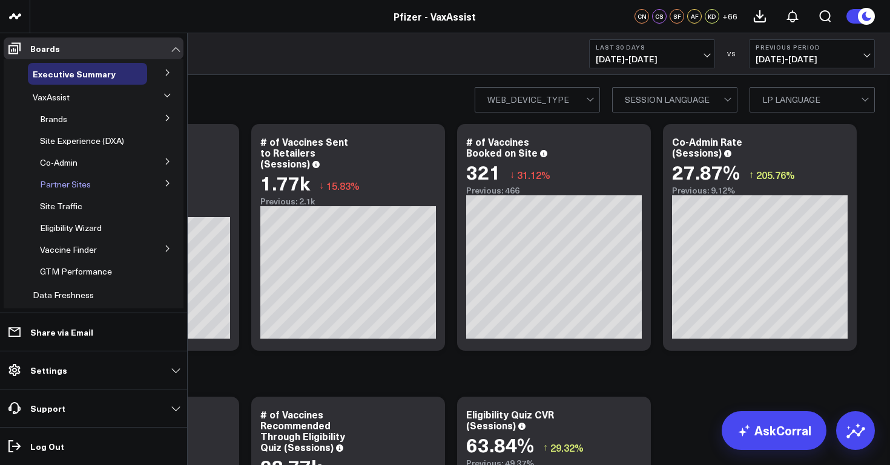
click at [74, 183] on span "Partner Sites" at bounding box center [65, 184] width 51 height 11
click at [166, 185] on icon at bounding box center [167, 183] width 3 height 6
click at [74, 208] on span "Pfizer for All" at bounding box center [70, 205] width 47 height 11
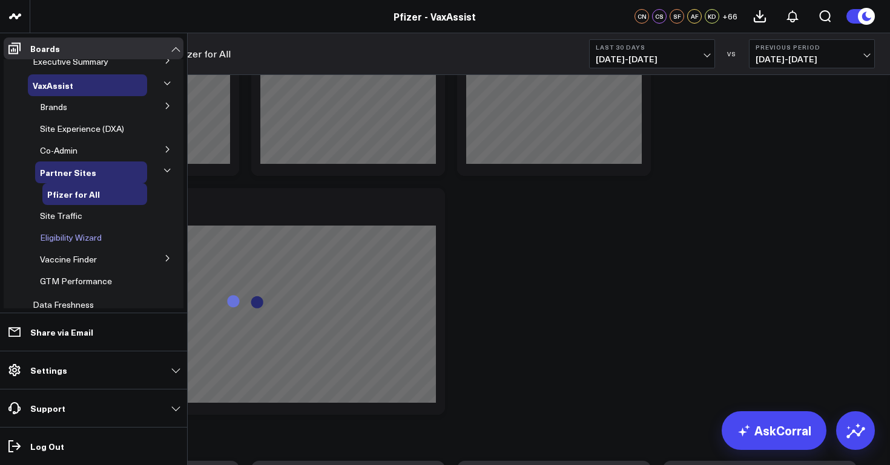
scroll to position [14, 0]
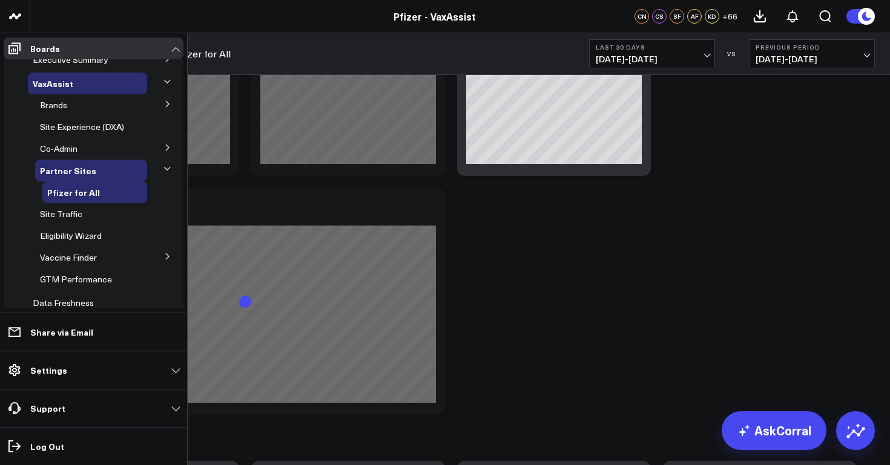
click at [164, 255] on icon at bounding box center [167, 256] width 7 height 7
click at [94, 278] on span "Vx Finder Tactics" at bounding box center [80, 279] width 67 height 11
